Goal: Contribute content: Add original content to the website for others to see

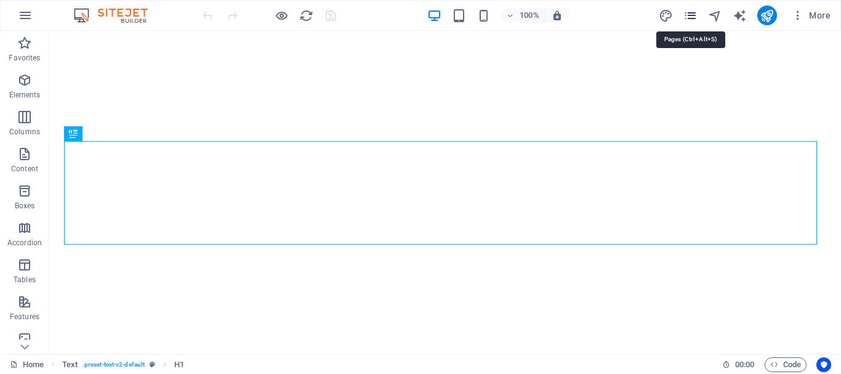
click at [693, 15] on icon "pages" at bounding box center [691, 16] width 14 height 14
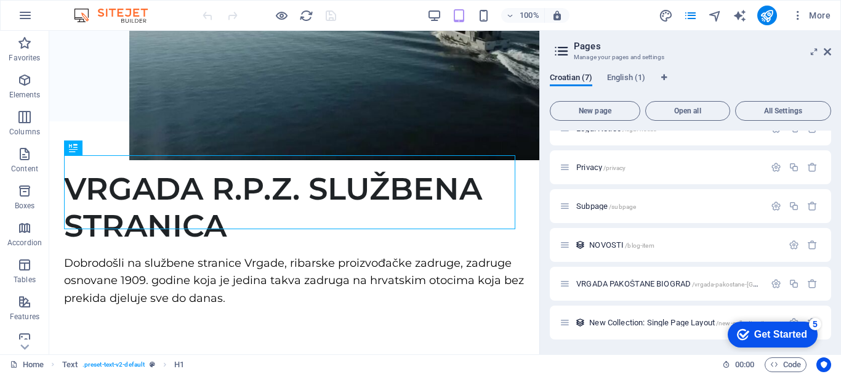
scroll to position [238, 0]
click at [625, 77] on span "English (1)" at bounding box center [626, 78] width 38 height 17
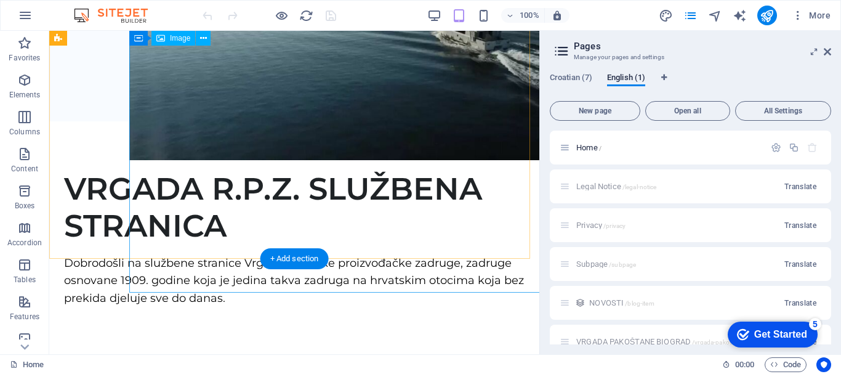
scroll to position [0, 0]
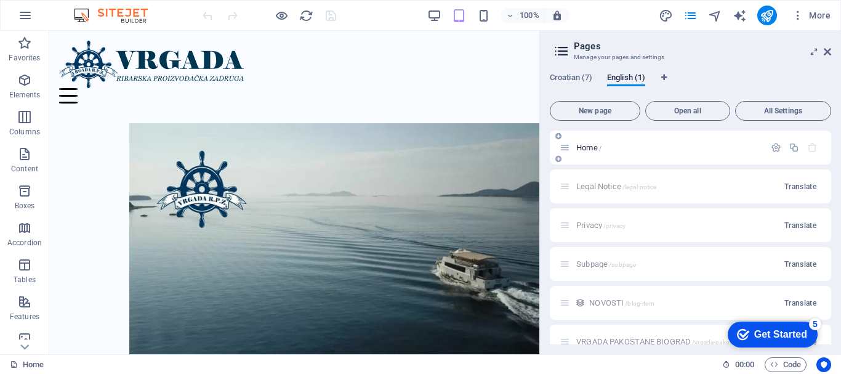
click at [593, 147] on span "Home /" at bounding box center [588, 147] width 25 height 9
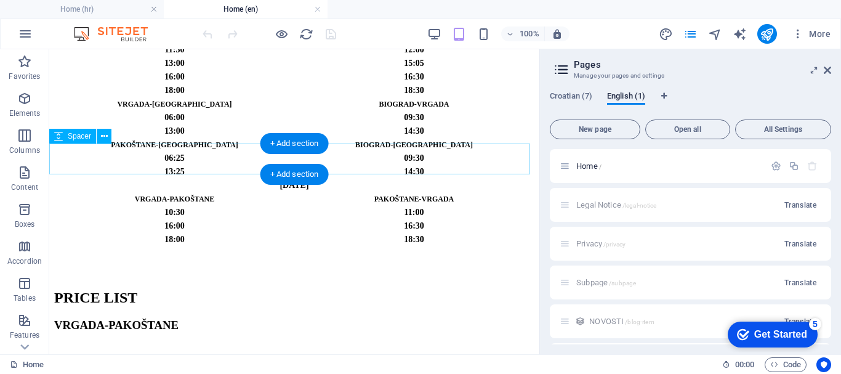
scroll to position [986, 0]
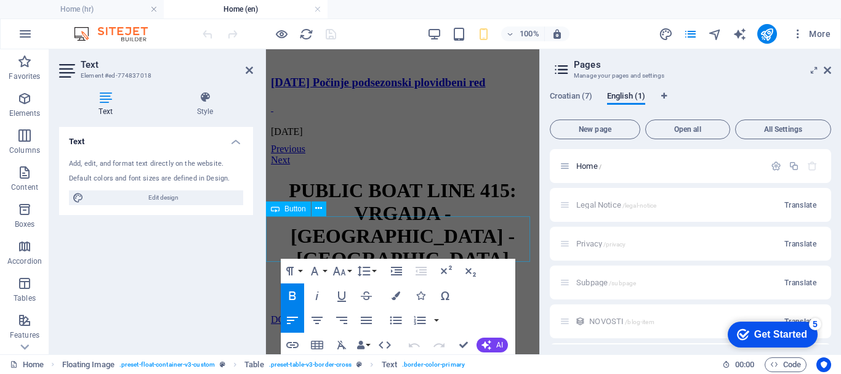
scroll to position [522, 0]
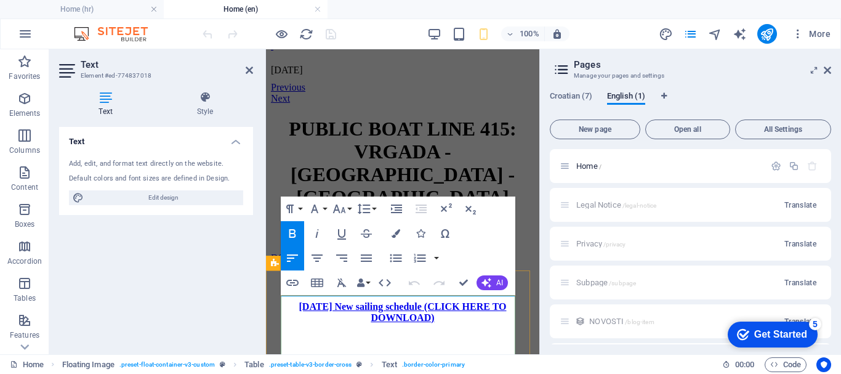
click at [368, 370] on strong "[DATE]-[DATE]" at bounding box center [403, 375] width 70 height 10
click at [405, 370] on strong "[DATE]-31.8.2025." at bounding box center [402, 375] width 78 height 10
click at [416, 370] on strong "[DATE]-28.8.2025." at bounding box center [402, 375] width 78 height 10
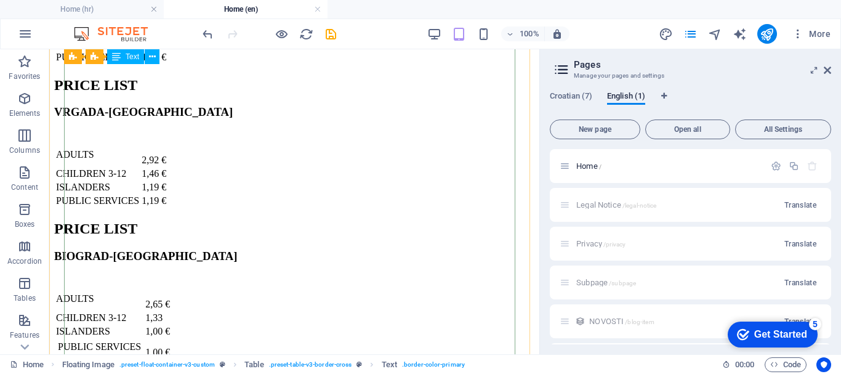
scroll to position [1250, 0]
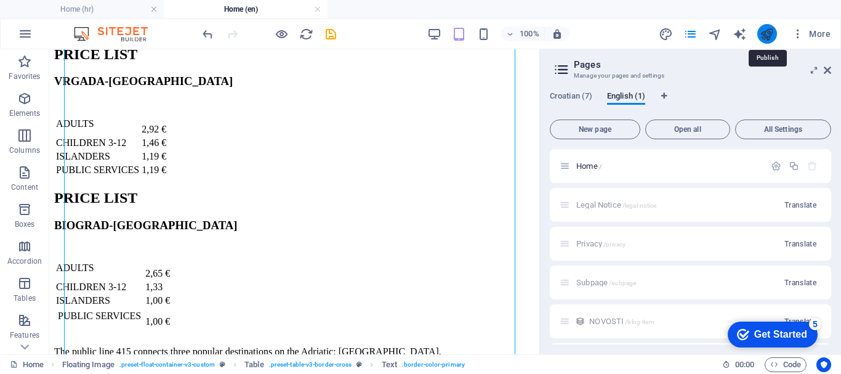
click at [770, 31] on icon "publish" at bounding box center [767, 34] width 14 height 14
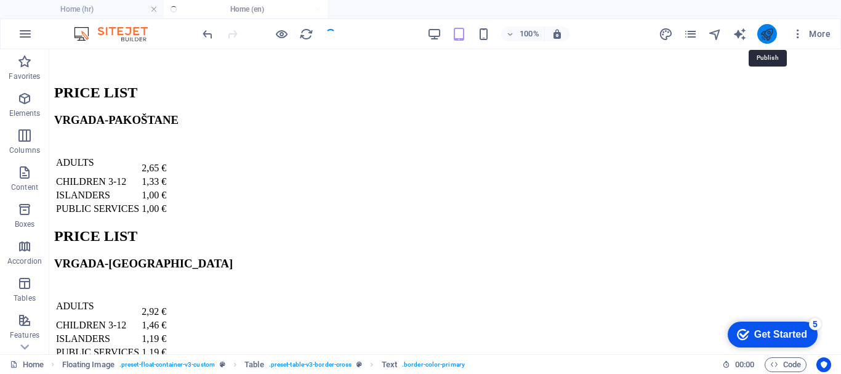
scroll to position [1471, 0]
